Goal: Ask a question

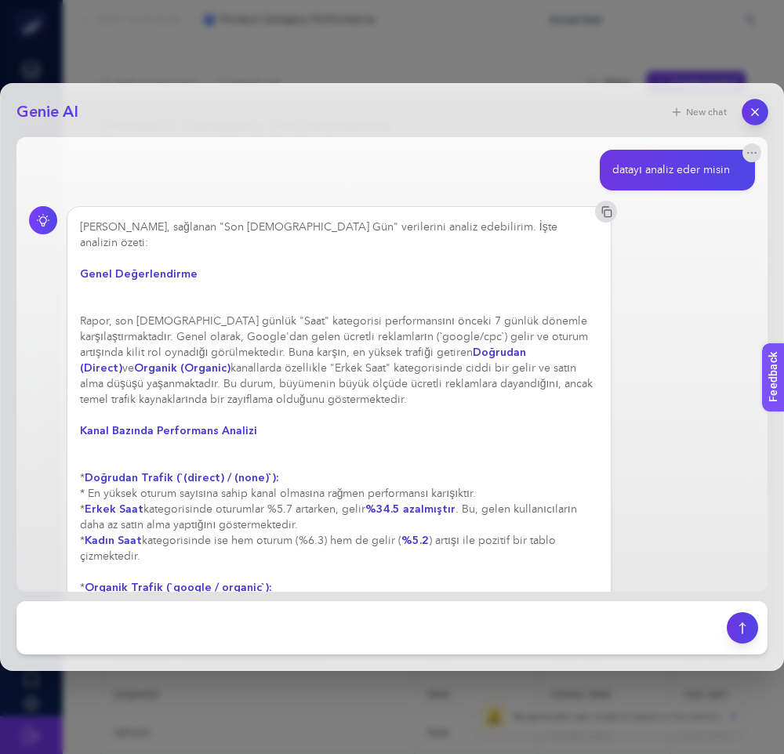
click at [762, 114] on button "button" at bounding box center [755, 112] width 27 height 27
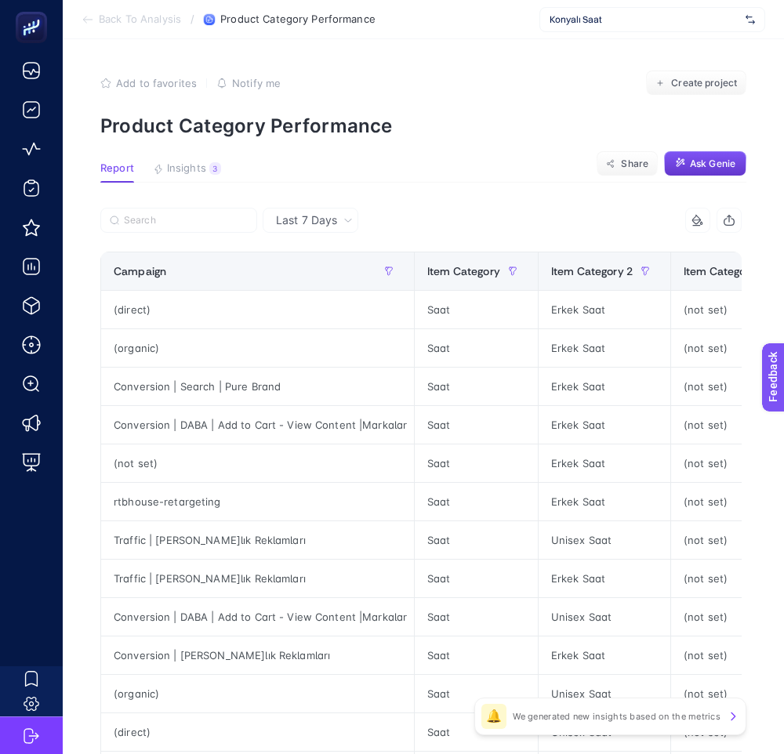
click at [703, 158] on span "Ask Genie" at bounding box center [712, 164] width 45 height 13
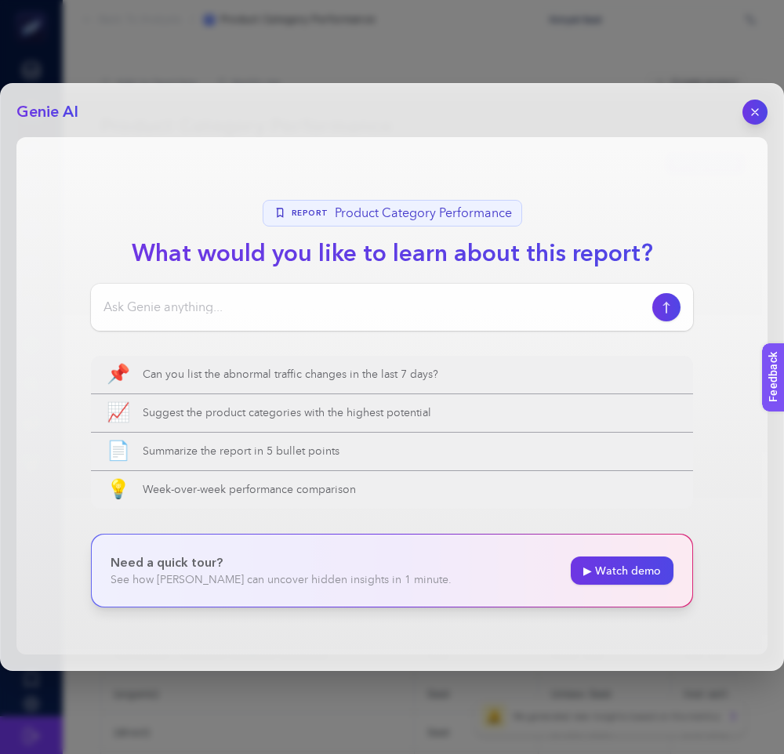
click at [423, 312] on input at bounding box center [374, 307] width 543 height 19
type input "datayı yorumlar mısın"
